Goal: Use online tool/utility: Utilize a website feature to perform a specific function

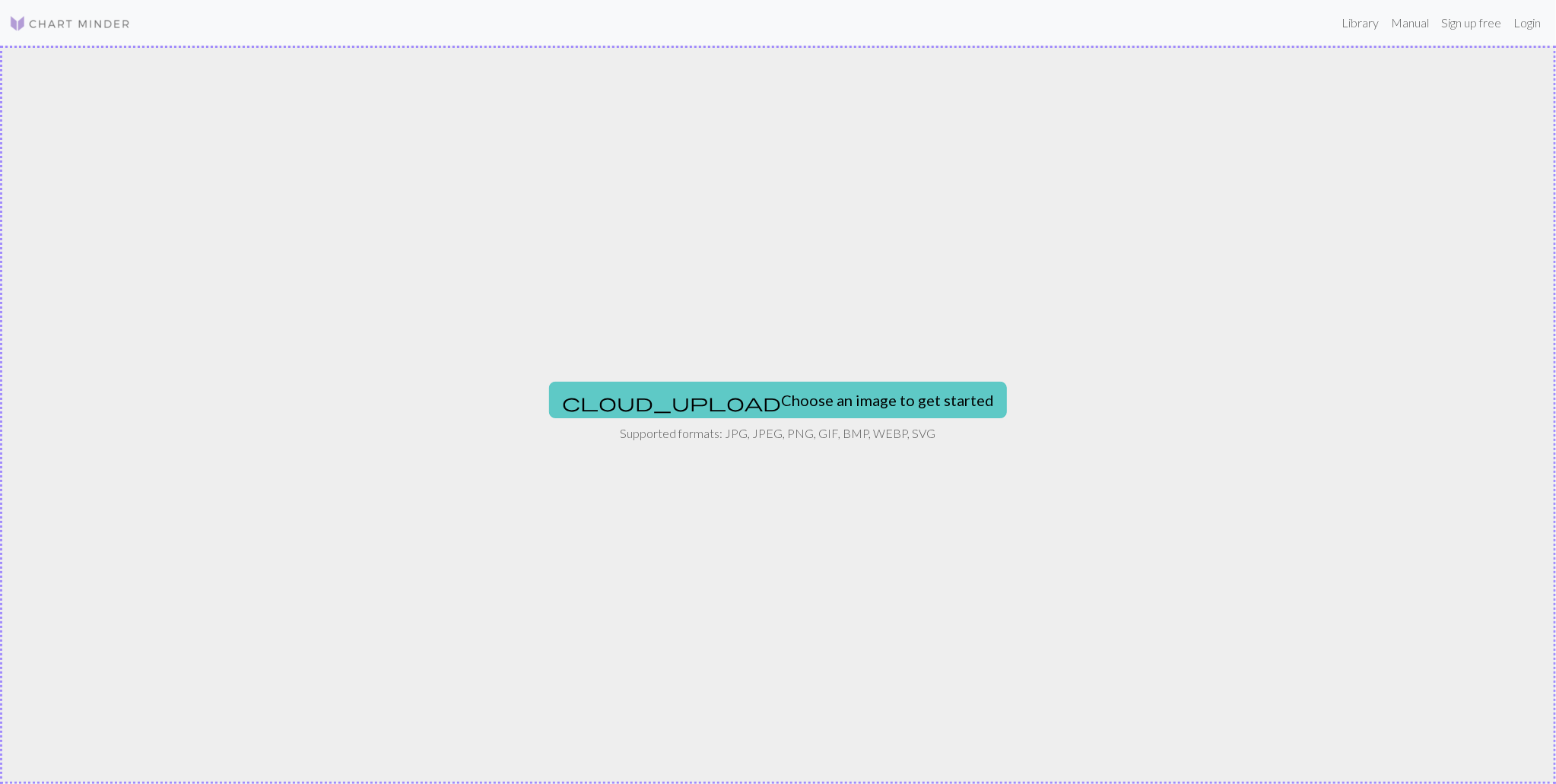
click at [705, 386] on button "cloud_upload Choose an image to get started" at bounding box center [778, 399] width 458 height 36
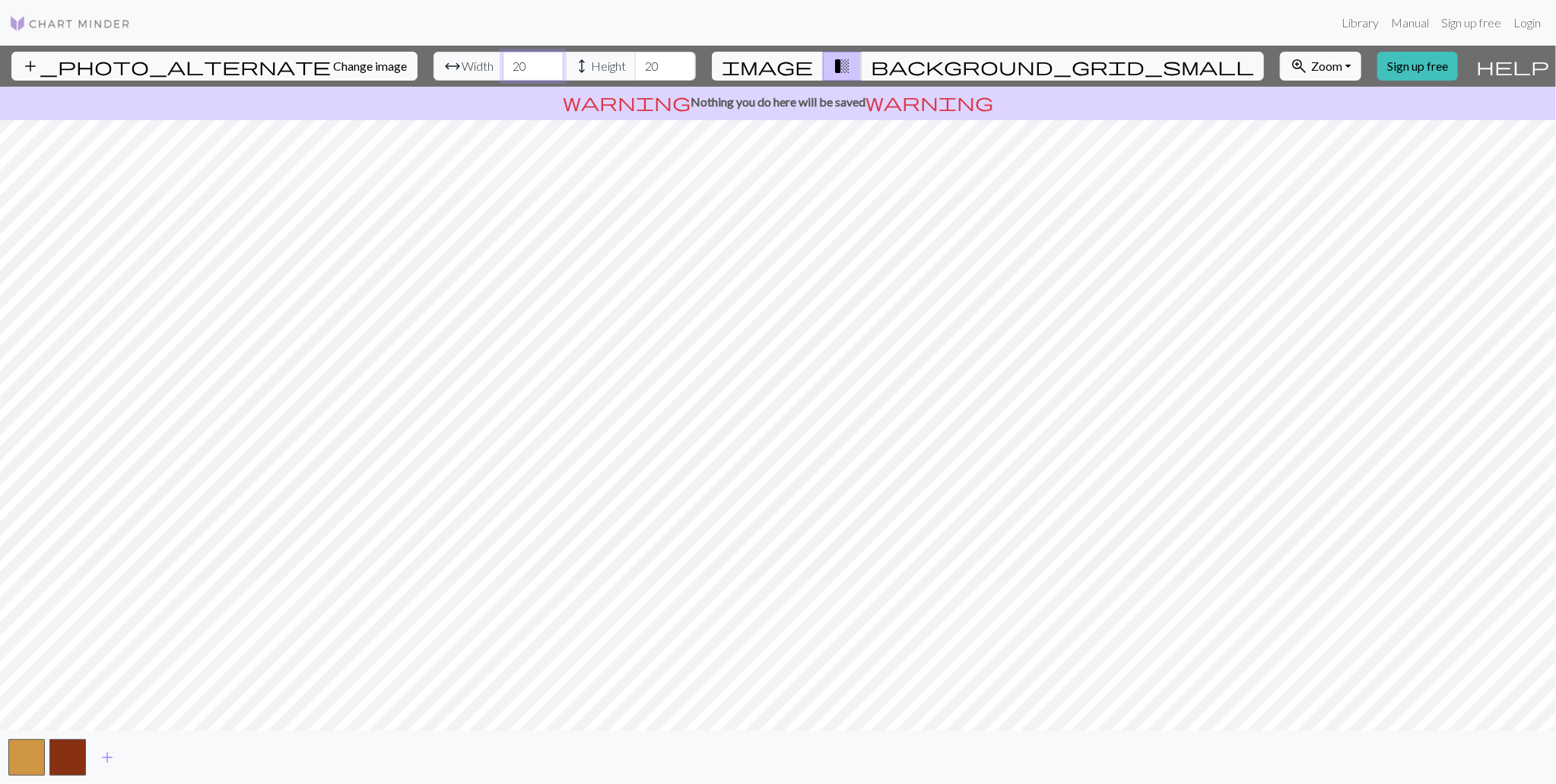
click at [540, 67] on input "20" at bounding box center [533, 66] width 61 height 29
type input "2"
type input "32"
click at [666, 78] on input "20" at bounding box center [665, 66] width 61 height 29
type input "2"
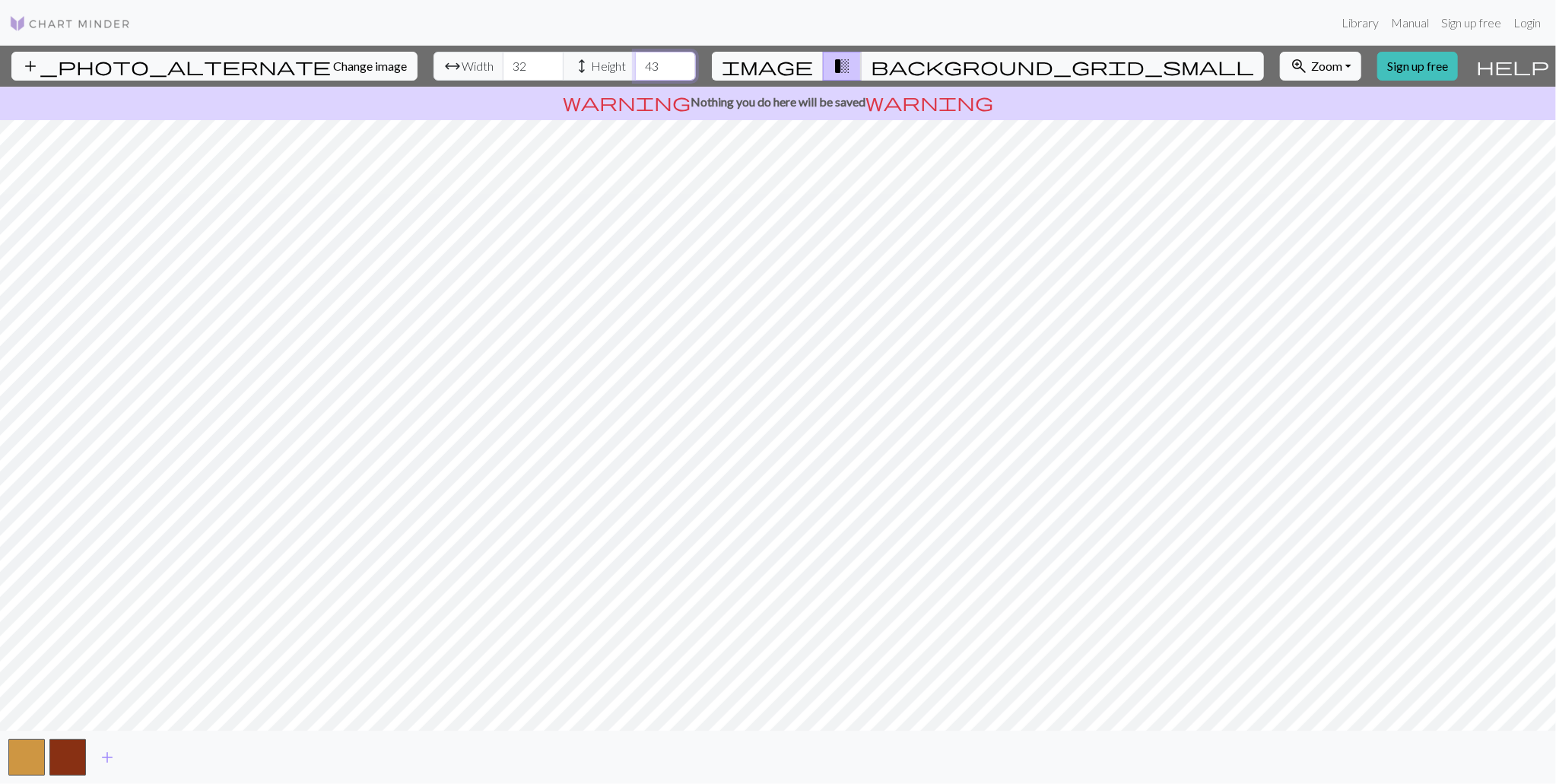
type input "43"
click at [1095, 735] on div "add_photo_alternate Change image arrow_range Width 32 height Height 43 image tr…" at bounding box center [778, 415] width 1556 height 739
click at [1356, 63] on button "zoom_in Zoom Zoom" at bounding box center [1321, 66] width 82 height 29
click at [1319, 105] on button "Fit all" at bounding box center [1341, 99] width 120 height 25
click at [1346, 67] on button "zoom_in Zoom Zoom" at bounding box center [1321, 66] width 82 height 29
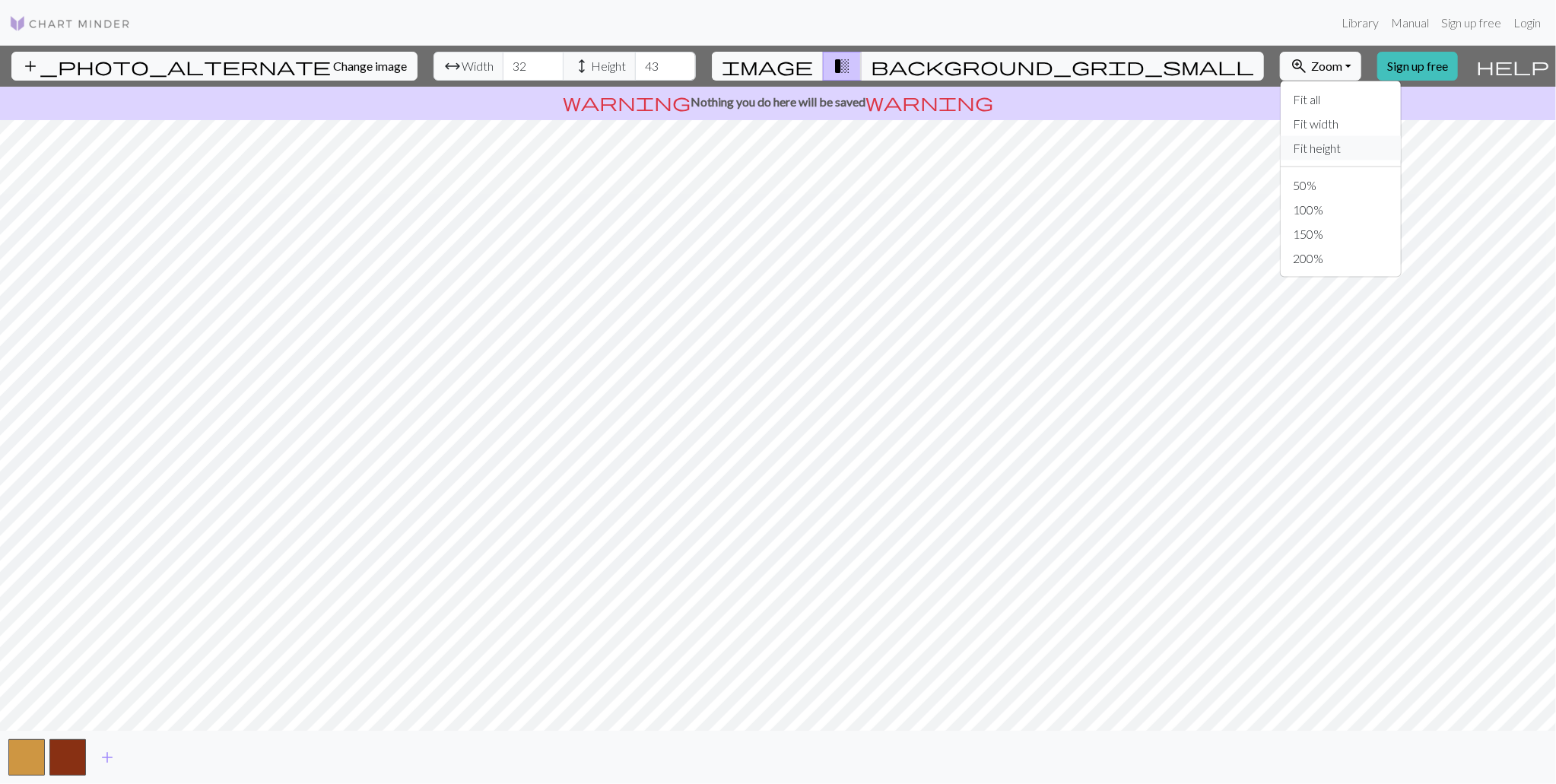
click at [1322, 147] on button "Fit height" at bounding box center [1341, 149] width 120 height 25
click at [1030, 56] on span "background_grid_small" at bounding box center [1062, 66] width 383 height 22
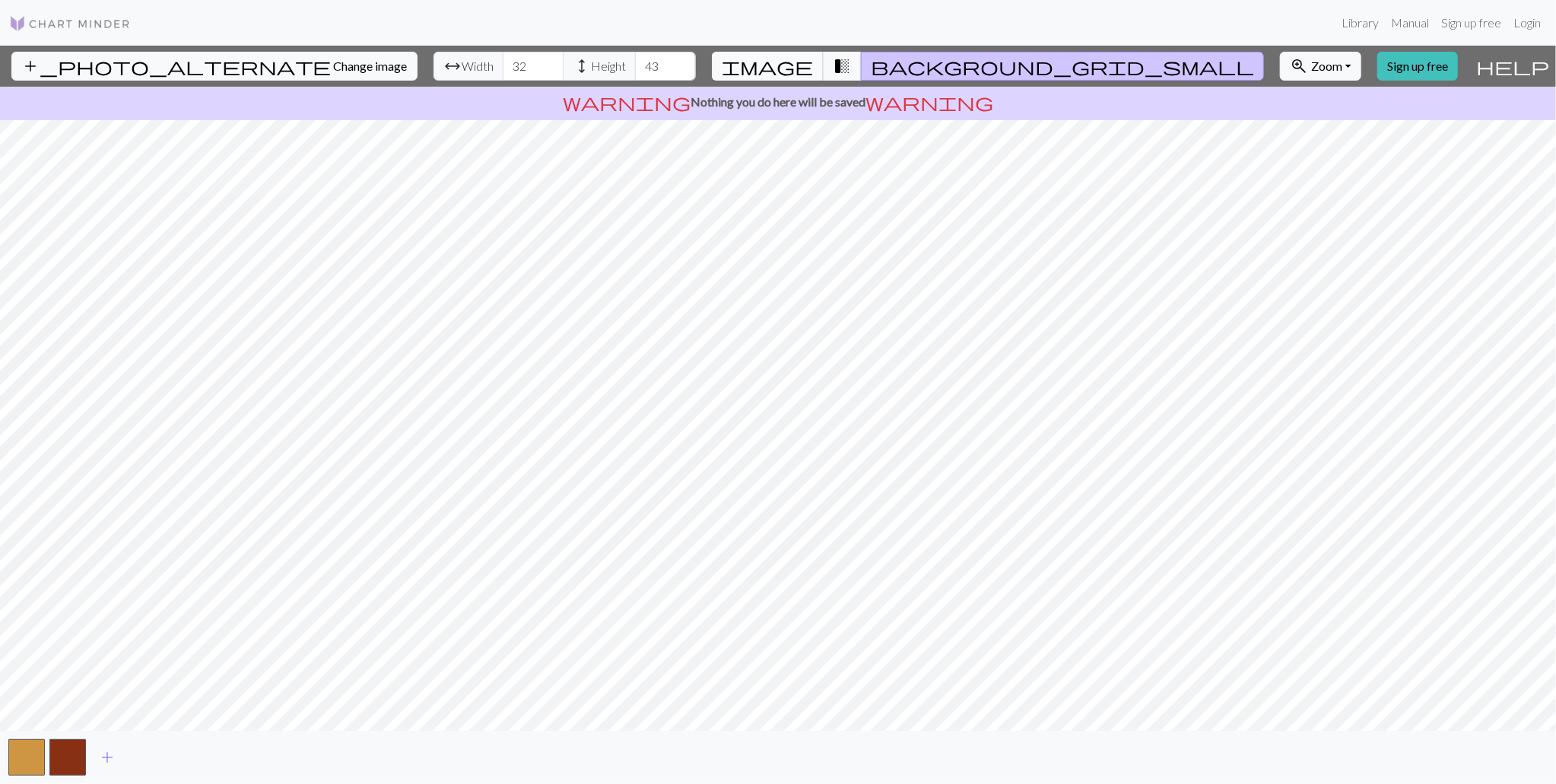
click at [766, 68] on span "image" at bounding box center [767, 66] width 91 height 22
